Goal: Information Seeking & Learning: Learn about a topic

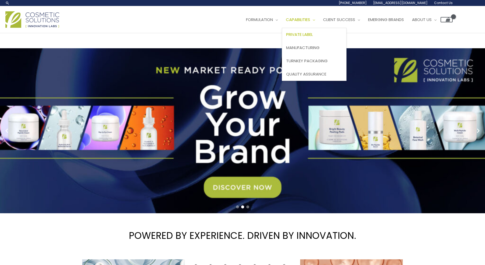
click at [303, 37] on span "Private Label" at bounding box center [299, 35] width 27 height 6
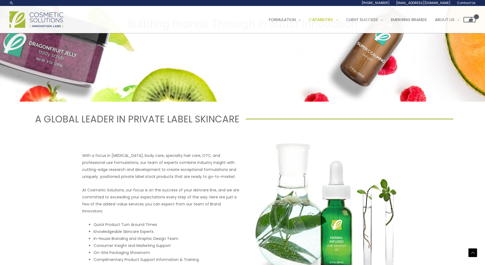
scroll to position [111, 0]
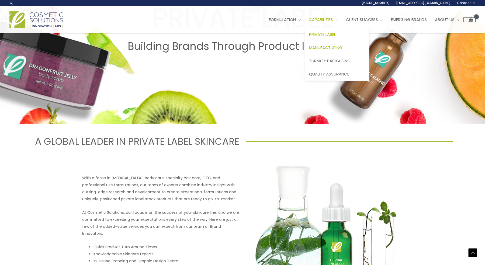
click at [337, 45] on span "Manufacturing" at bounding box center [325, 48] width 33 height 6
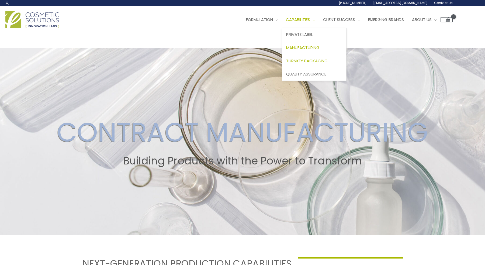
click at [327, 62] on span "Turnkey Packaging" at bounding box center [306, 61] width 41 height 6
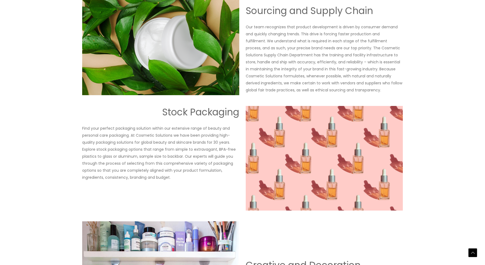
scroll to position [602, 0]
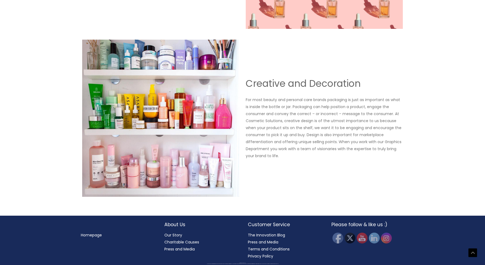
click at [331, 62] on div "Creative and Decoration For most beauty and personal care brands packaging is j…" at bounding box center [242, 118] width 323 height 157
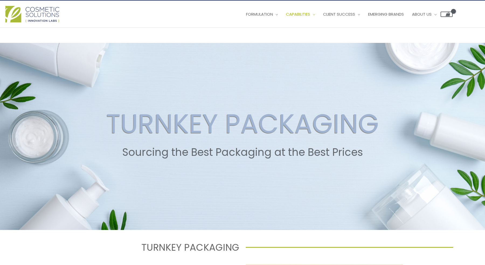
scroll to position [0, 0]
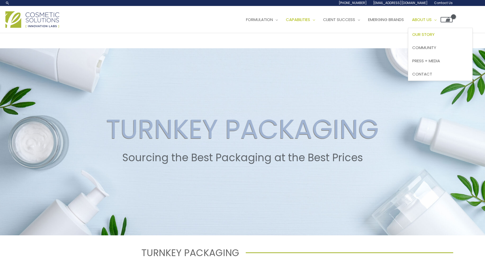
click at [430, 36] on span "Our Story" at bounding box center [423, 35] width 22 height 6
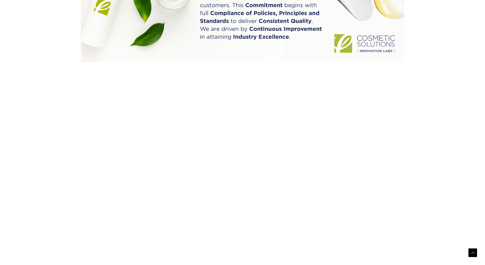
scroll to position [568, 0]
